Goal: Task Accomplishment & Management: Manage account settings

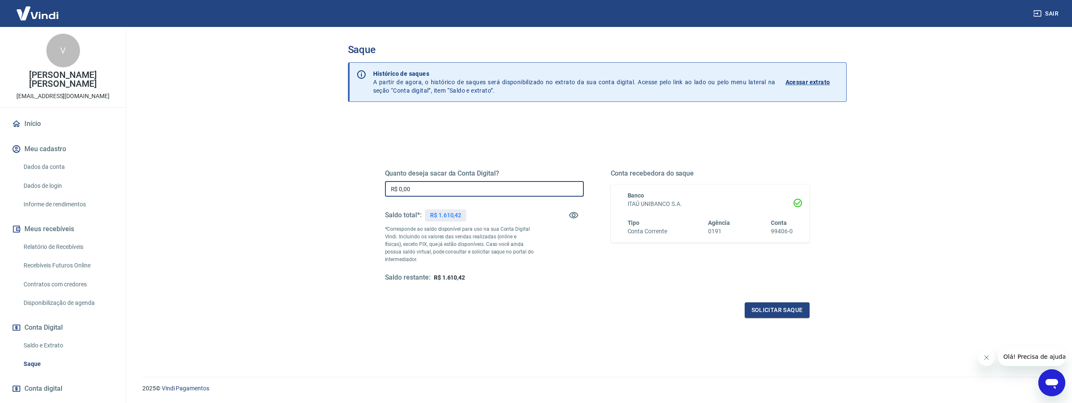
click at [402, 189] on input "R$ 0,00" at bounding box center [484, 189] width 199 height 16
click at [441, 189] on input "R$ 0,00" at bounding box center [484, 189] width 199 height 16
type input "R$ 1.610,42"
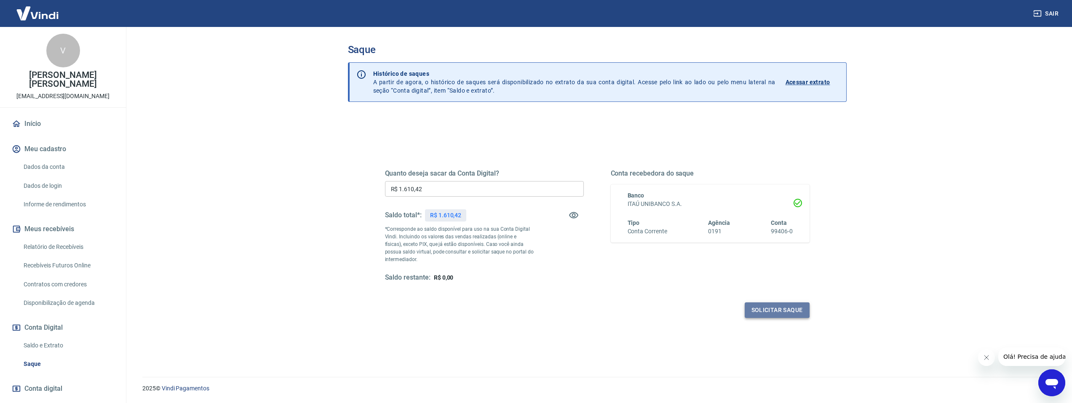
click at [770, 311] on button "Solicitar saque" at bounding box center [777, 311] width 65 height 16
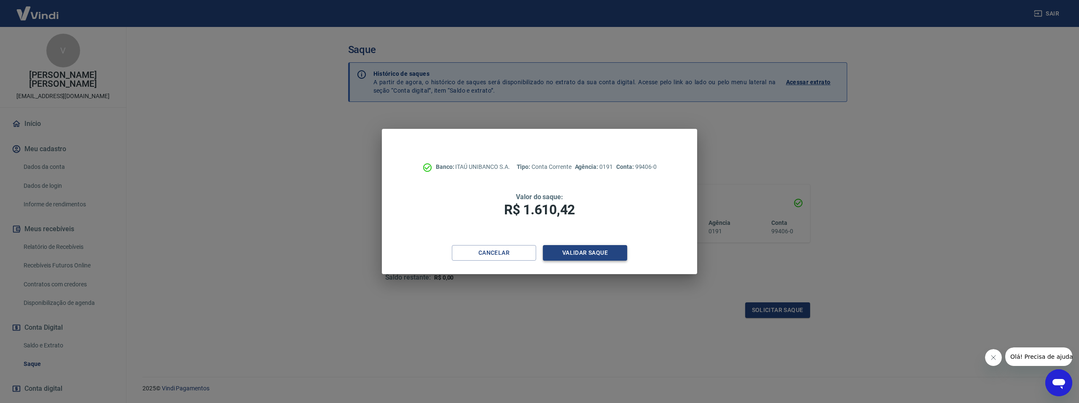
click at [578, 252] on button "Validar saque" at bounding box center [585, 253] width 84 height 16
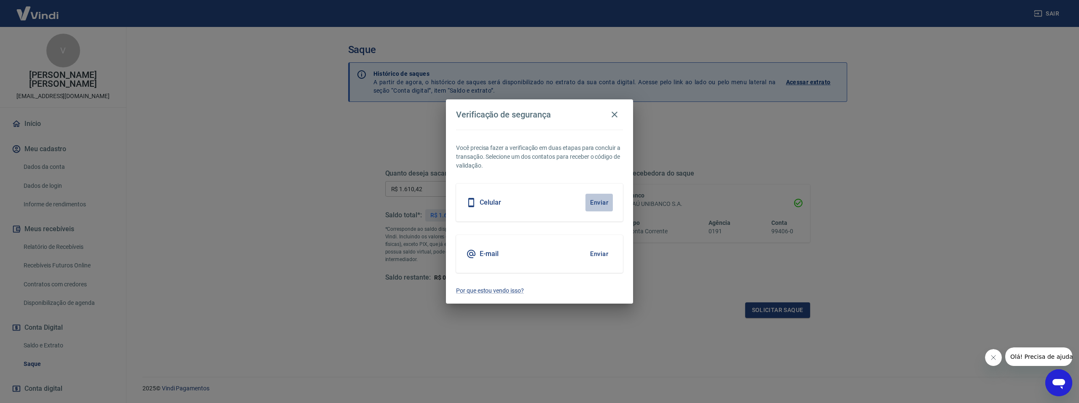
click at [600, 205] on button "Enviar" at bounding box center [598, 203] width 27 height 18
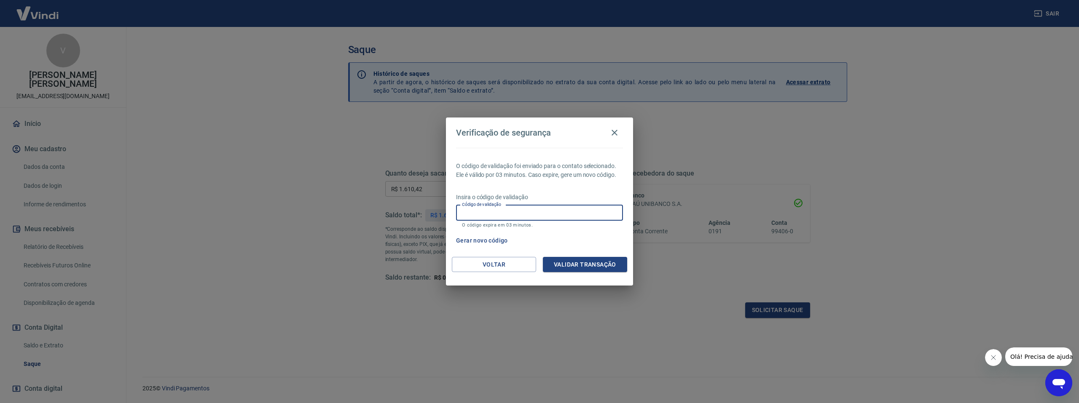
click at [467, 215] on input "Código de validação" at bounding box center [539, 213] width 167 height 16
type input "969209"
click at [569, 266] on button "Validar transação" at bounding box center [585, 265] width 84 height 16
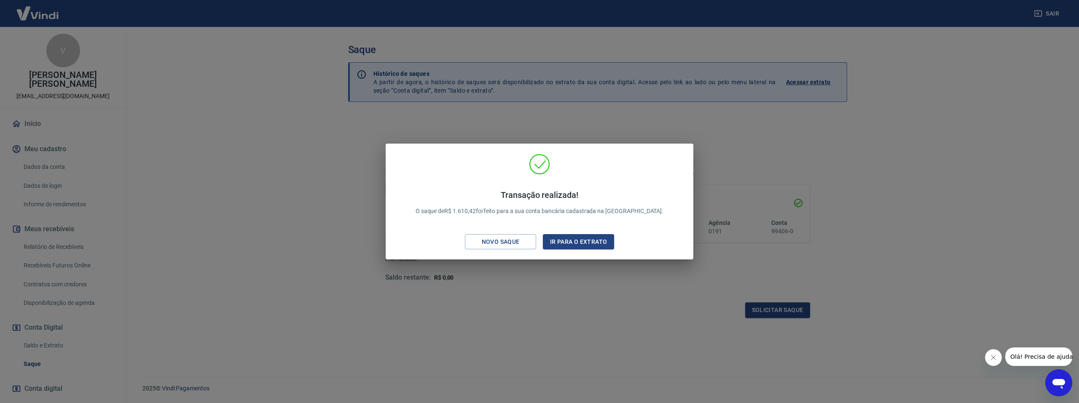
click at [500, 312] on div "Transação realizada! O saque de R$ 1.610,42 foi feito para a sua conta bancária…" at bounding box center [539, 201] width 1079 height 403
